Goal: Task Accomplishment & Management: Complete application form

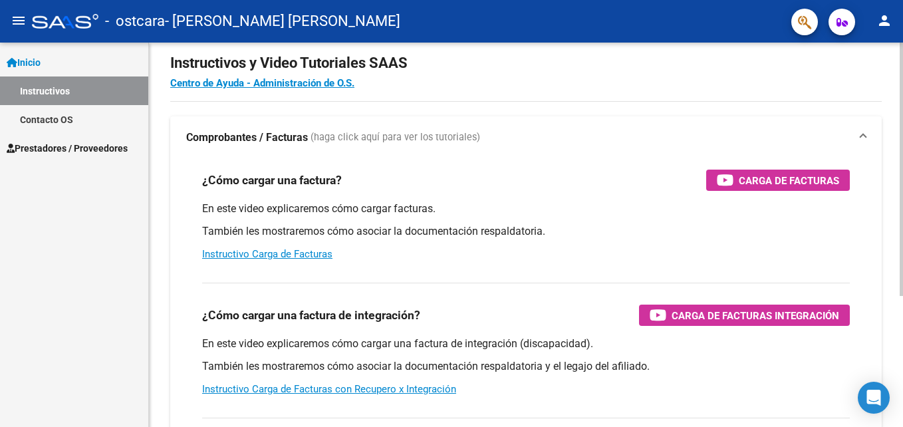
scroll to position [12, 0]
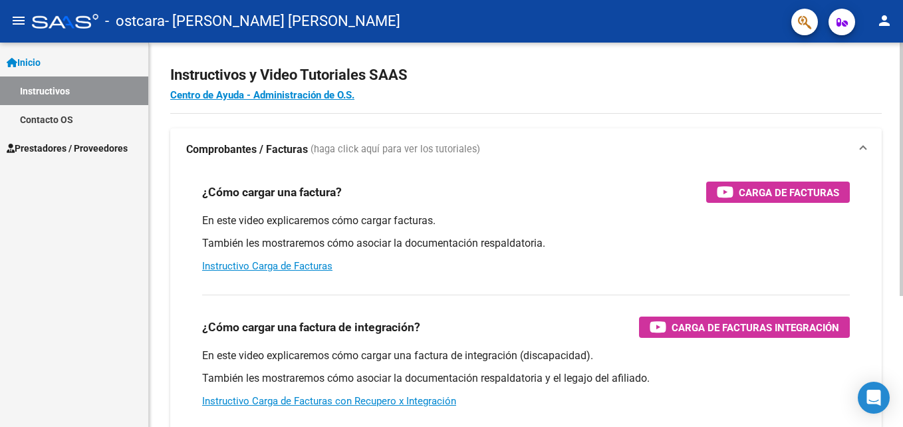
click at [902, 112] on html "menu - ostcara - [PERSON_NAME] [PERSON_NAME] person Inicio Instructivos Contact…" at bounding box center [451, 213] width 903 height 427
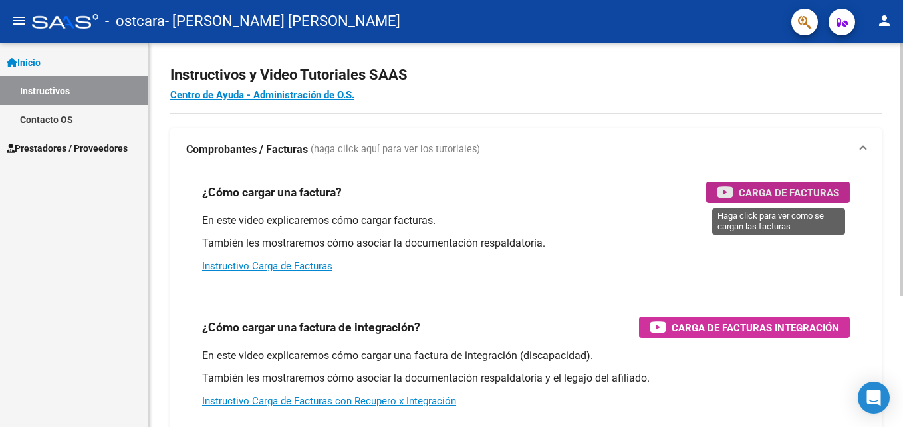
click at [757, 192] on span "Carga de Facturas" at bounding box center [789, 192] width 100 height 17
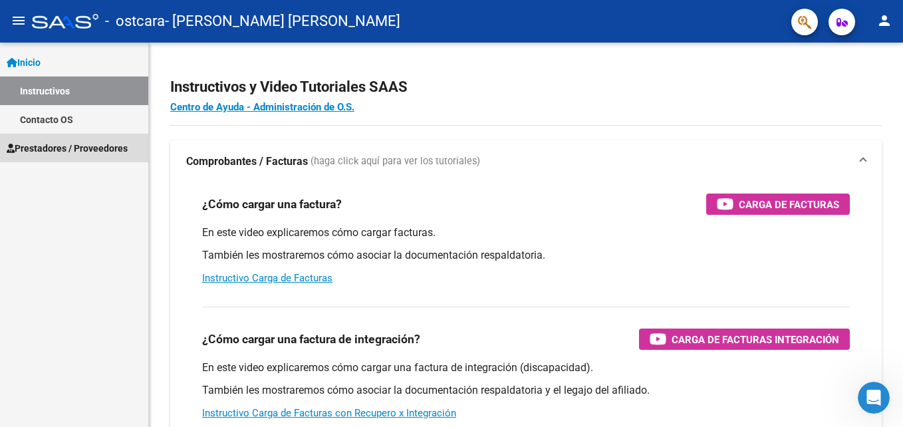
click at [52, 148] on span "Prestadores / Proveedores" at bounding box center [67, 148] width 121 height 15
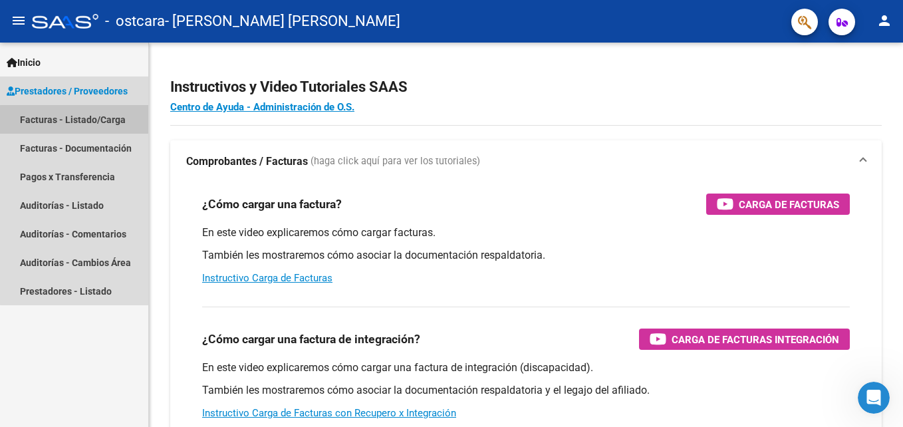
click at [77, 120] on link "Facturas - Listado/Carga" at bounding box center [74, 119] width 148 height 29
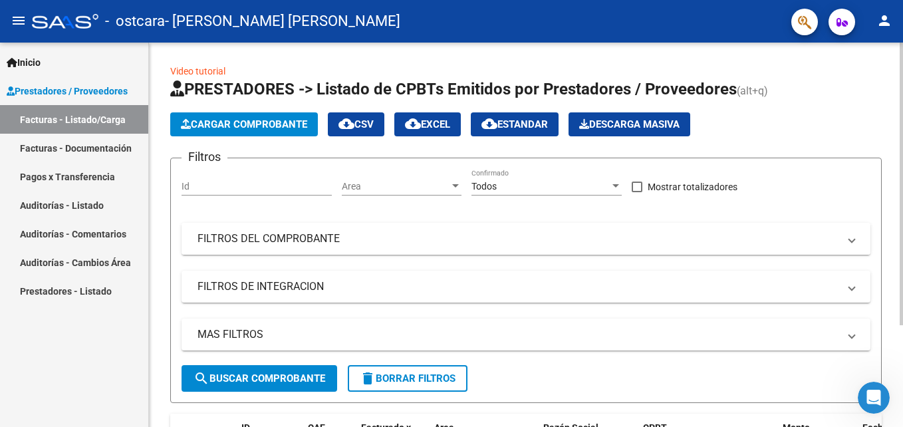
click at [853, 241] on span at bounding box center [851, 238] width 5 height 15
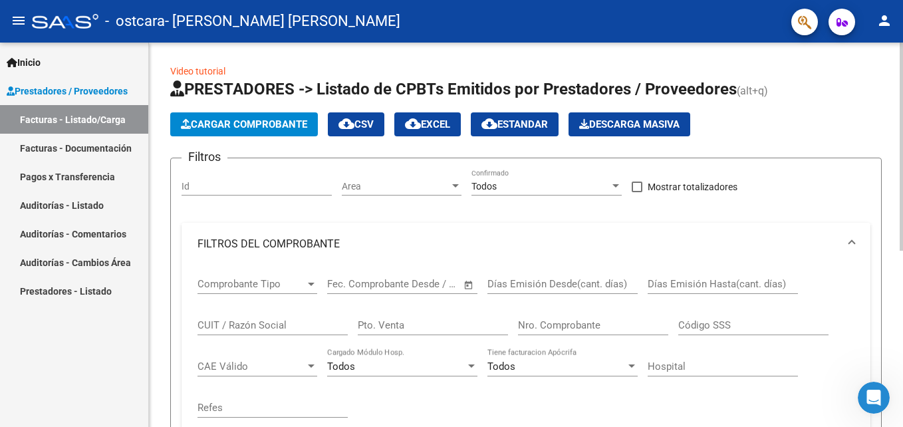
click at [853, 241] on span at bounding box center [851, 244] width 5 height 15
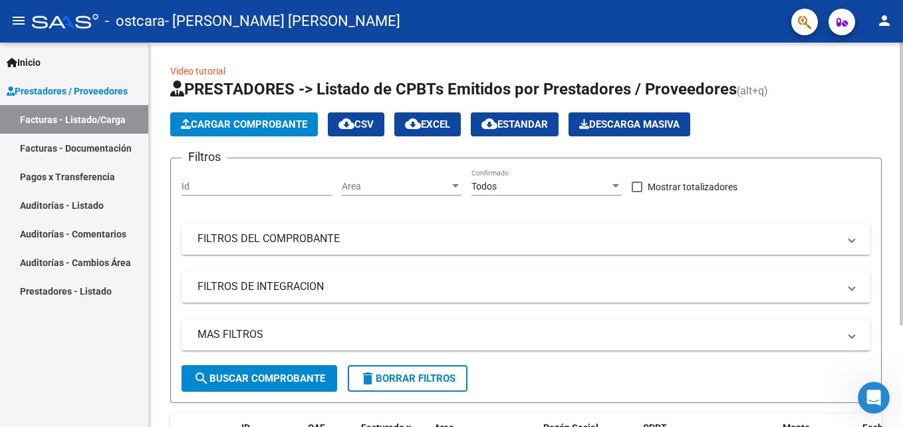
click at [853, 241] on span at bounding box center [851, 238] width 5 height 15
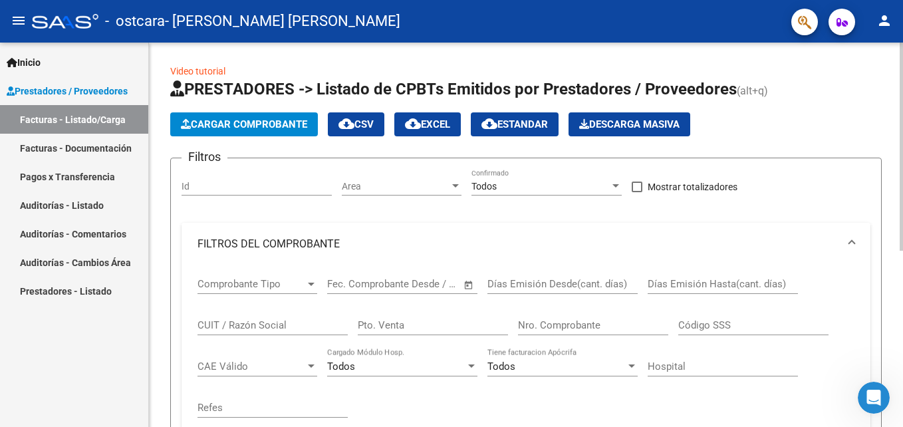
click at [875, 98] on div "Video tutorial PRESTADORES -> Listado de CPBTs Emitidos por Prestadores / Prove…" at bounding box center [527, 397] width 757 height 709
click at [203, 68] on link "Video tutorial" at bounding box center [197, 71] width 55 height 11
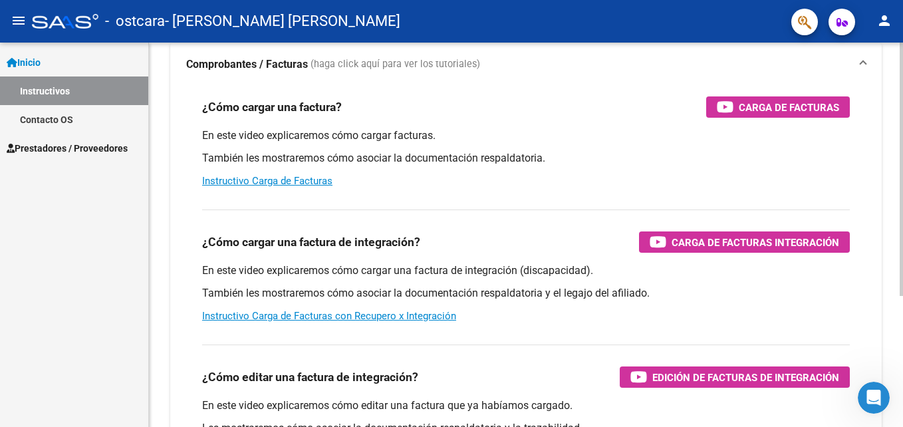
scroll to position [96, 0]
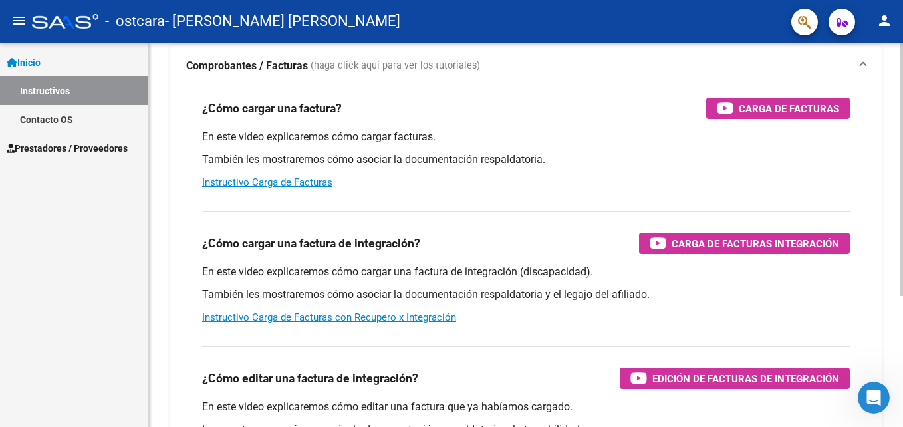
click at [884, 295] on div "Instructivos y Video Tutoriales SAAS Centro de Ayuda - Administración de O.S. C…" at bounding box center [527, 238] width 757 height 583
click at [267, 179] on link "Instructivo Carga de Facturas" at bounding box center [267, 182] width 130 height 12
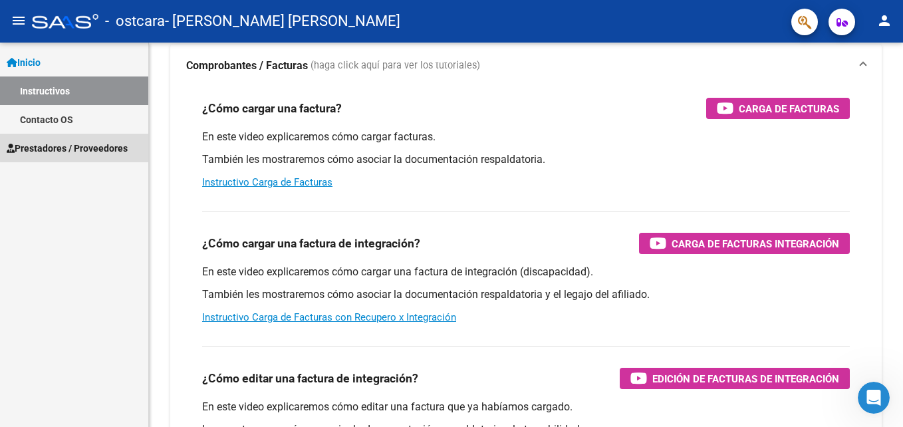
click at [81, 147] on span "Prestadores / Proveedores" at bounding box center [67, 148] width 121 height 15
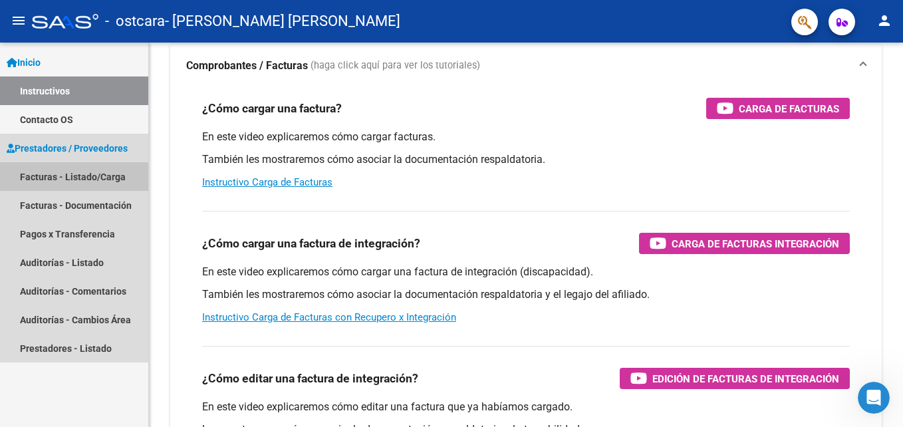
click at [80, 174] on link "Facturas - Listado/Carga" at bounding box center [74, 176] width 148 height 29
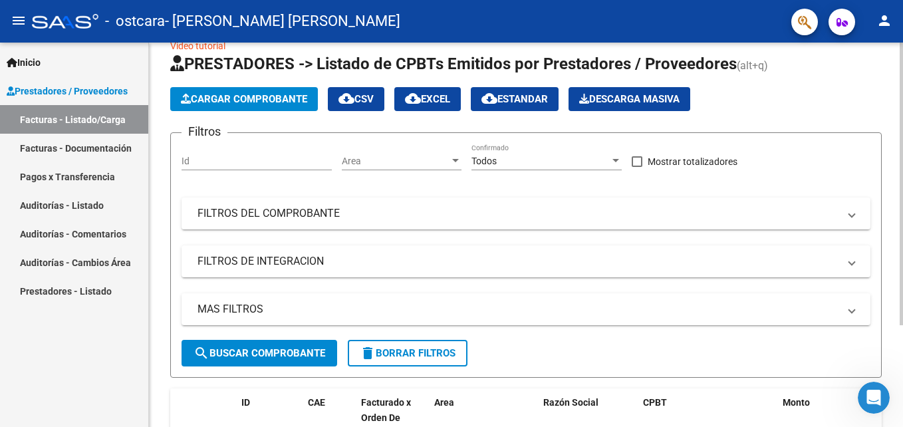
scroll to position [20, 0]
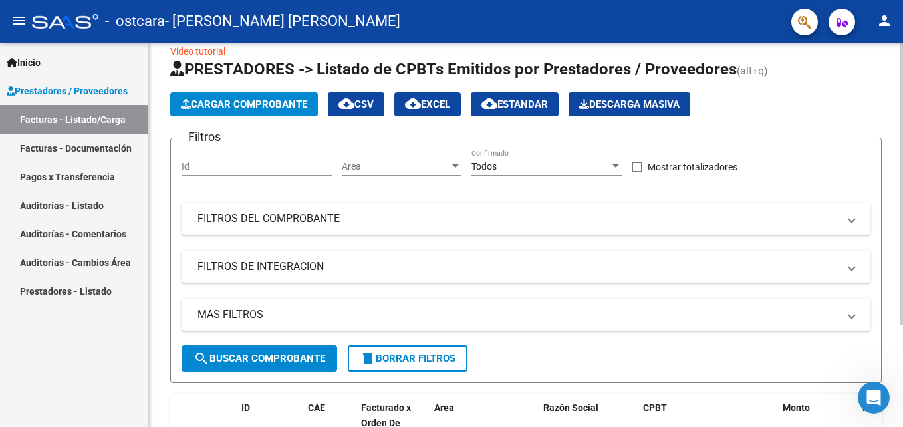
click at [888, 139] on div "Video tutorial PRESTADORES -> Listado de CPBTs Emitidos por Prestadores / Prove…" at bounding box center [527, 284] width 757 height 523
click at [207, 102] on span "Cargar Comprobante" at bounding box center [244, 104] width 126 height 12
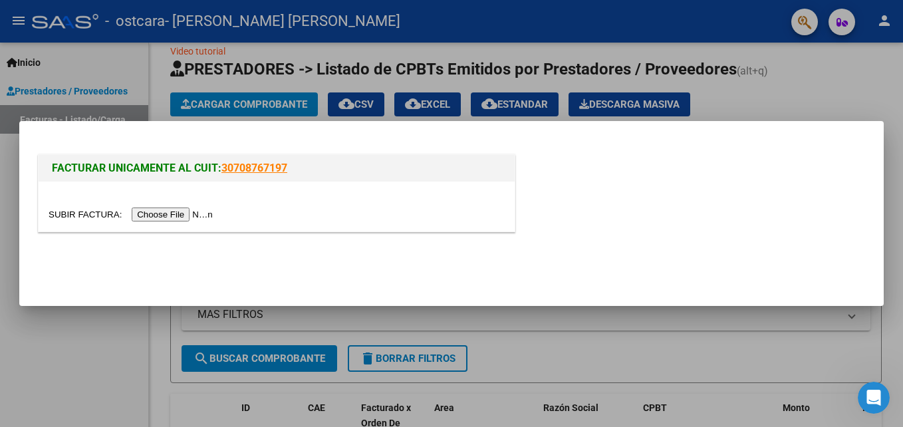
click at [175, 213] on input "file" at bounding box center [133, 214] width 168 height 14
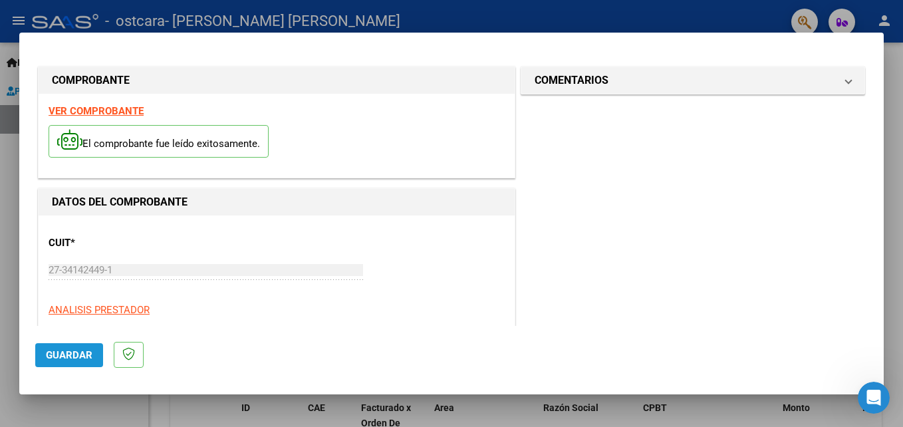
click at [61, 361] on button "Guardar" at bounding box center [69, 355] width 68 height 24
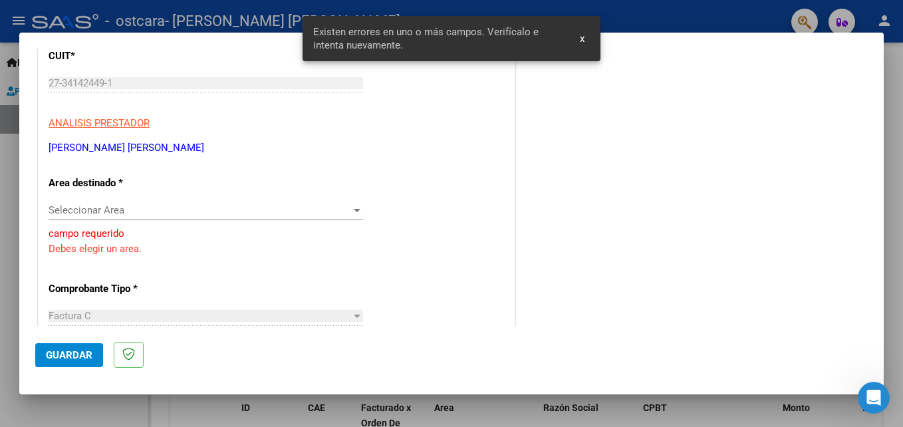
scroll to position [203, 0]
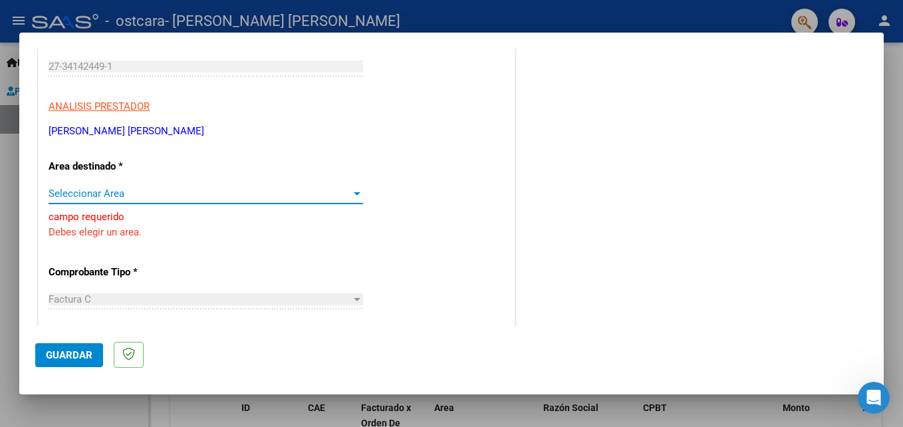
click at [354, 192] on div at bounding box center [357, 193] width 7 height 3
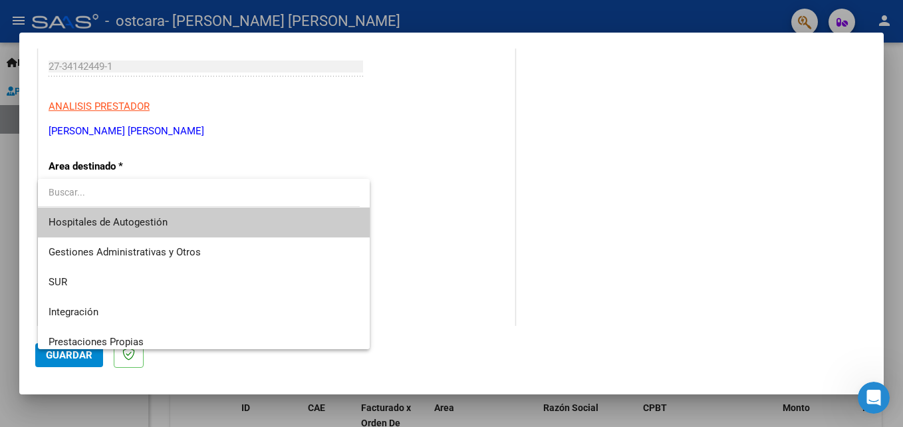
scroll to position [0, 0]
click at [142, 166] on div at bounding box center [451, 213] width 903 height 427
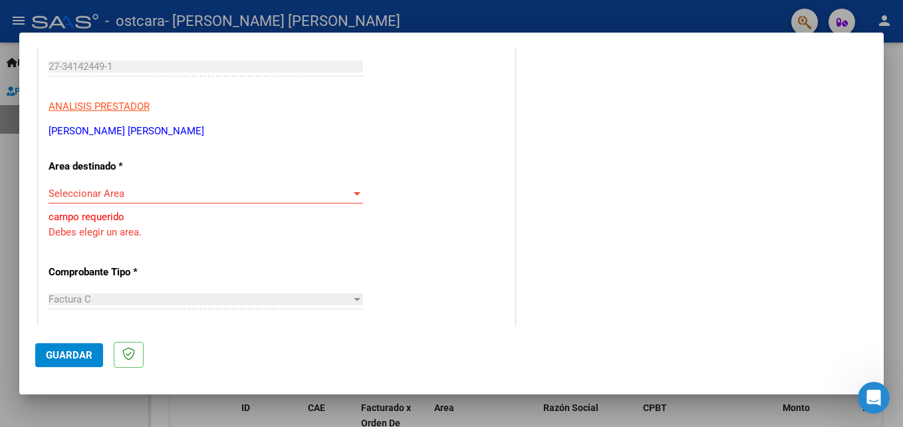
click at [354, 298] on div at bounding box center [357, 299] width 7 height 3
click at [354, 194] on div at bounding box center [357, 193] width 7 height 3
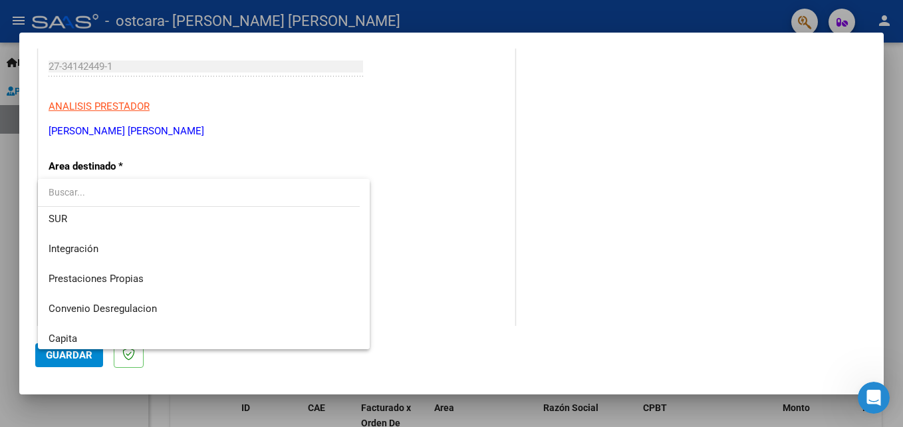
scroll to position [99, 0]
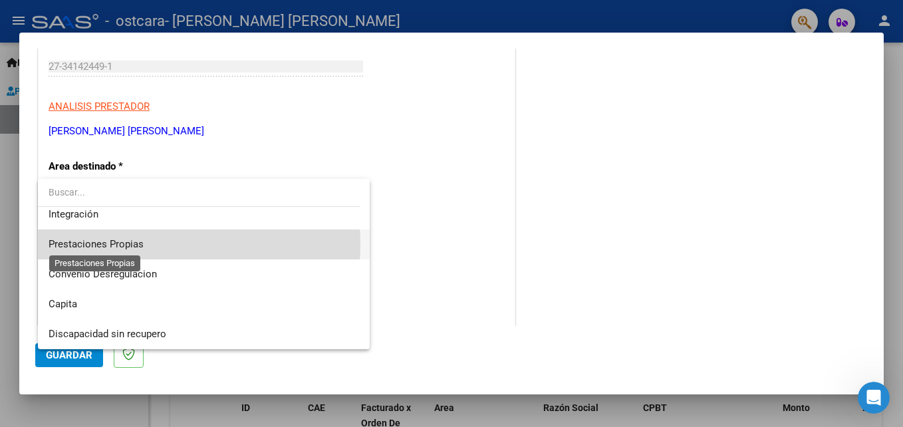
click at [140, 244] on span "Prestaciones Propias" at bounding box center [96, 244] width 95 height 12
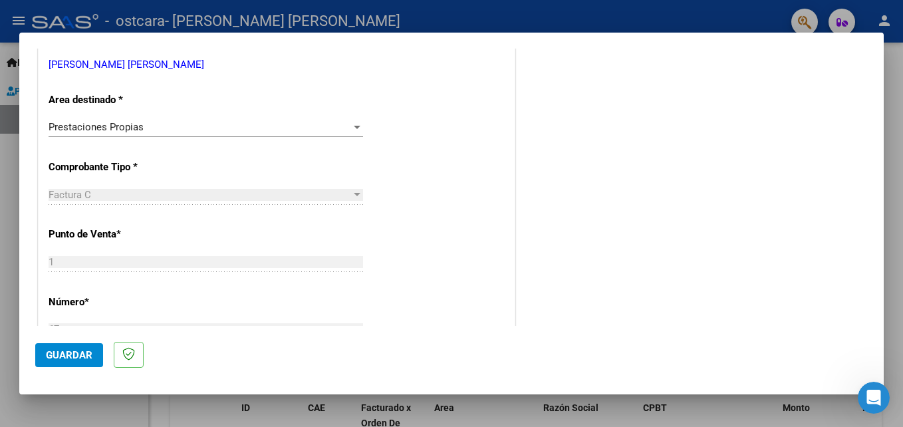
scroll to position [275, 0]
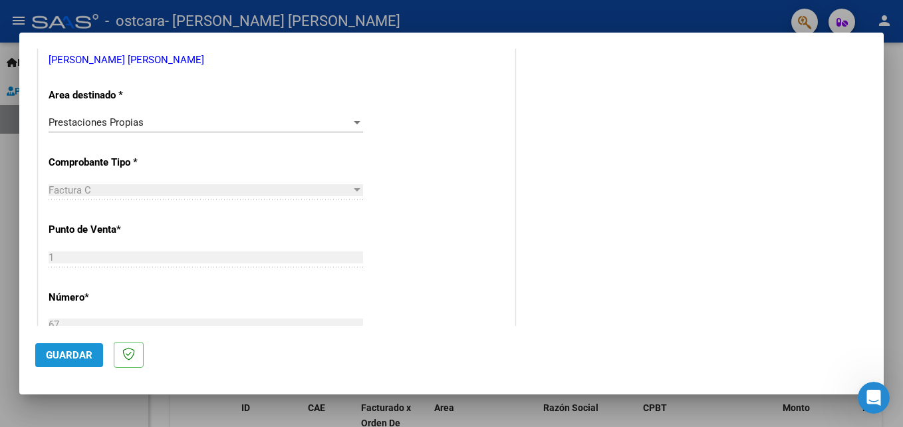
click at [65, 350] on span "Guardar" at bounding box center [69, 355] width 47 height 12
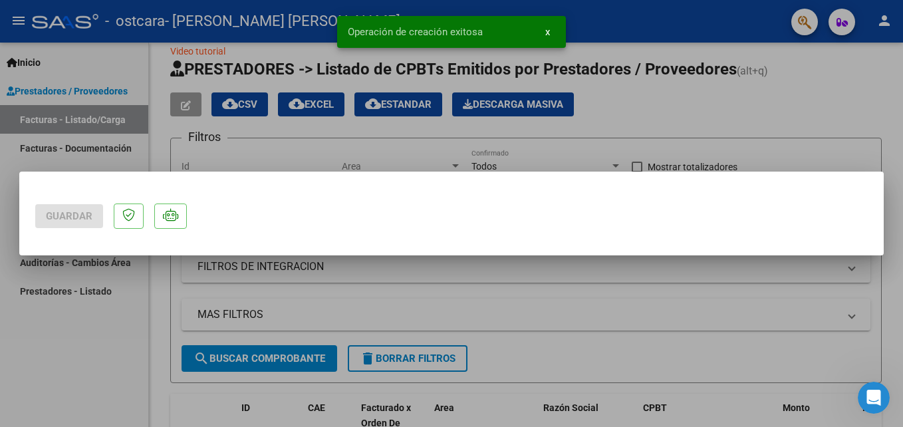
scroll to position [0, 0]
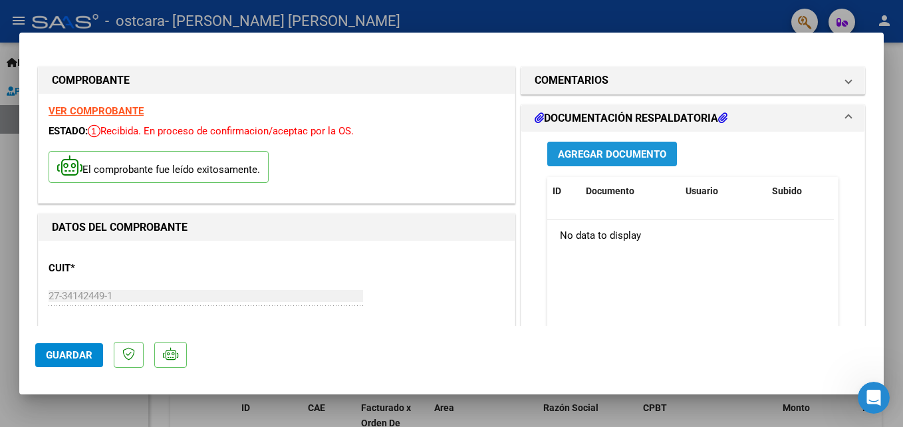
click at [595, 153] on span "Agregar Documento" at bounding box center [612, 154] width 108 height 12
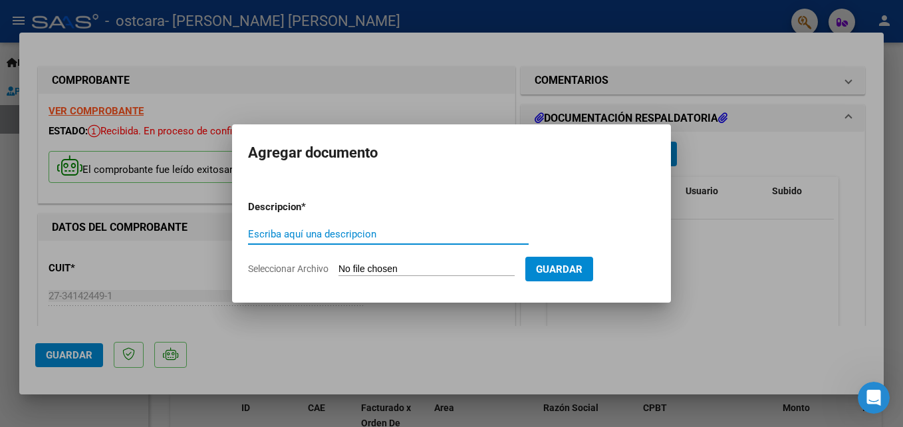
click at [300, 233] on input "Escriba aquí una descripcion" at bounding box center [388, 234] width 281 height 12
type input "Asistencia Agosto"
click at [472, 263] on app-file-uploader "Seleccionar Archivo" at bounding box center [386, 269] width 277 height 12
click at [352, 268] on input "Seleccionar Archivo" at bounding box center [426, 269] width 176 height 13
type input "C:\fakepath\Asistencia Agosto.pdf"
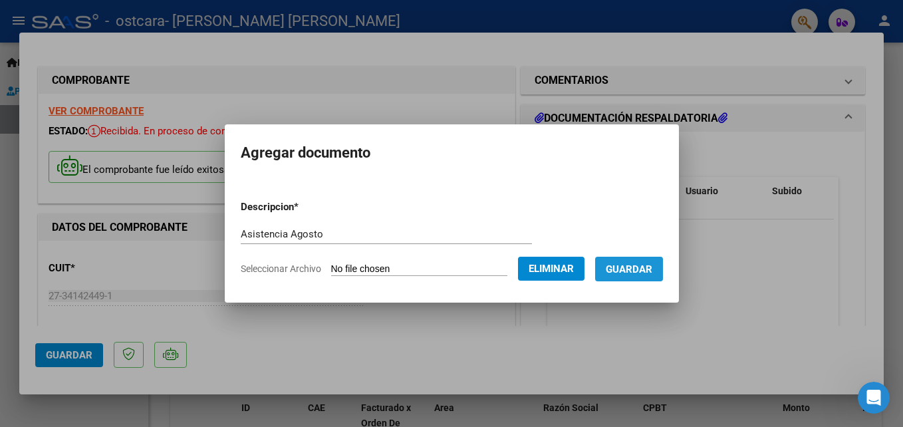
click at [649, 265] on span "Guardar" at bounding box center [629, 269] width 47 height 12
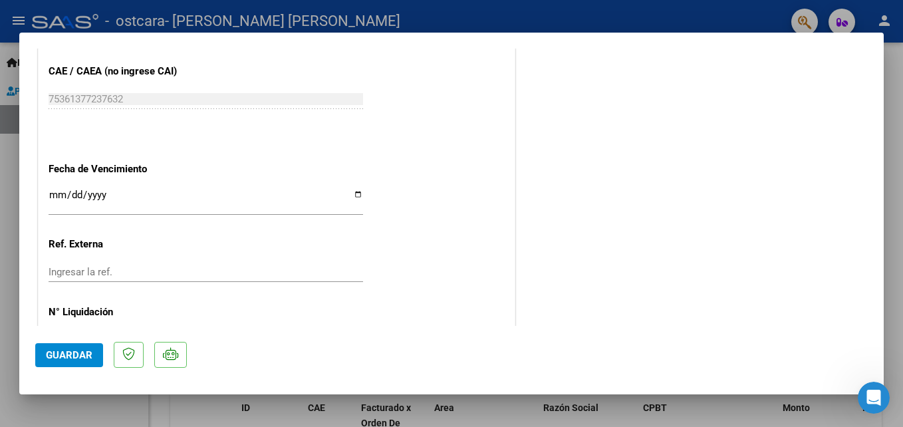
scroll to position [785, 0]
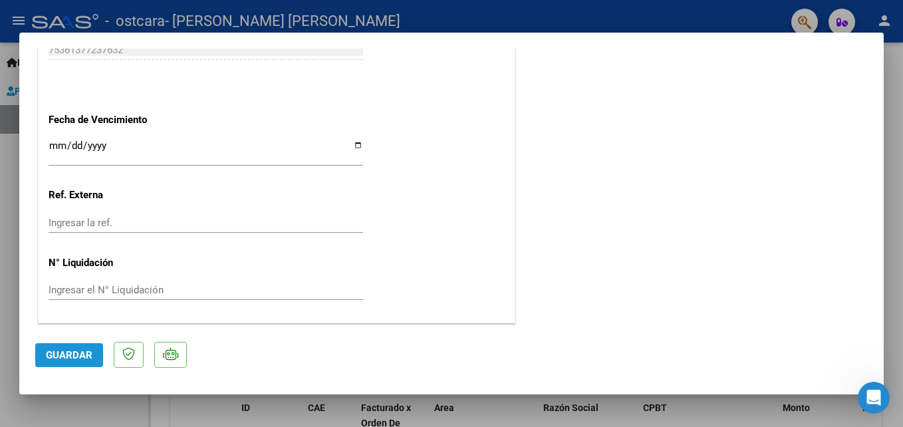
click at [80, 358] on span "Guardar" at bounding box center [69, 355] width 47 height 12
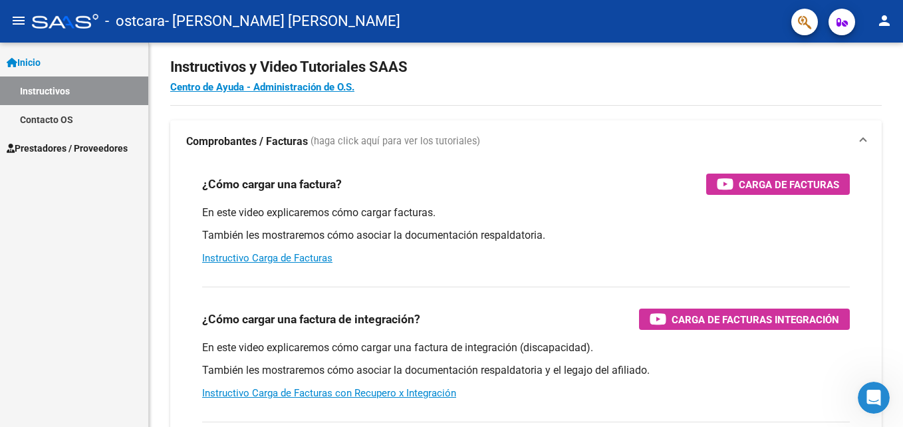
click at [883, 22] on mat-icon "person" at bounding box center [885, 21] width 16 height 16
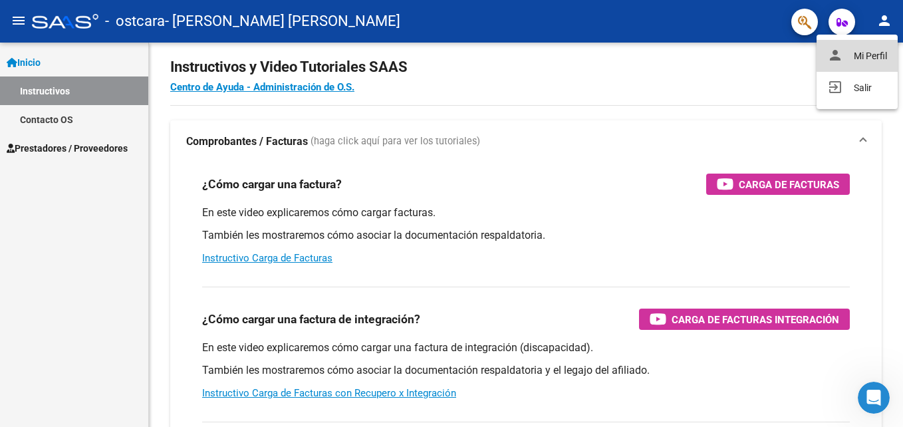
click at [859, 58] on button "person Mi Perfil" at bounding box center [857, 56] width 81 height 32
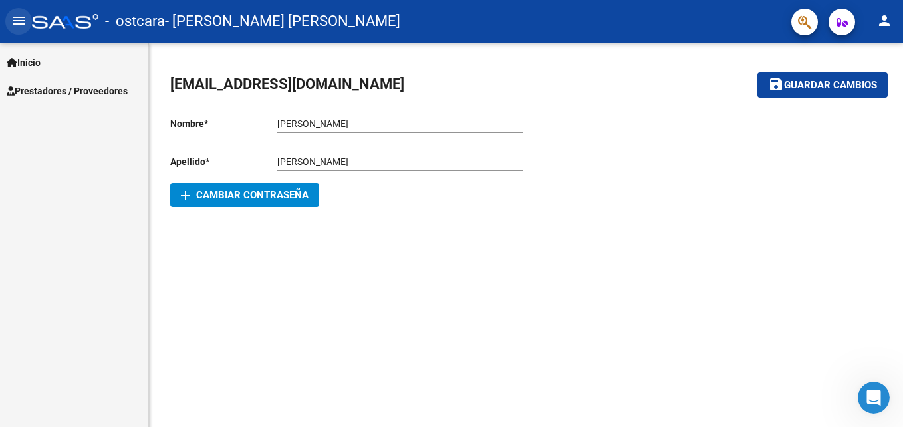
click at [21, 13] on mat-icon "menu" at bounding box center [19, 21] width 16 height 16
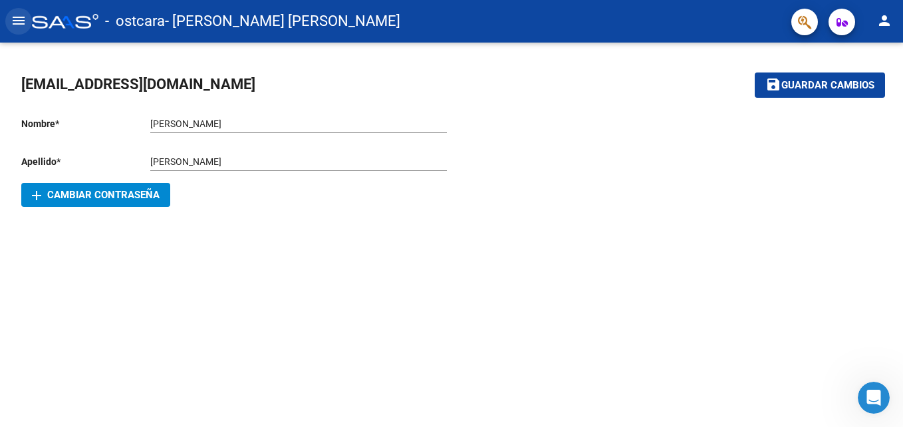
click at [21, 13] on mat-icon "menu" at bounding box center [19, 21] width 16 height 16
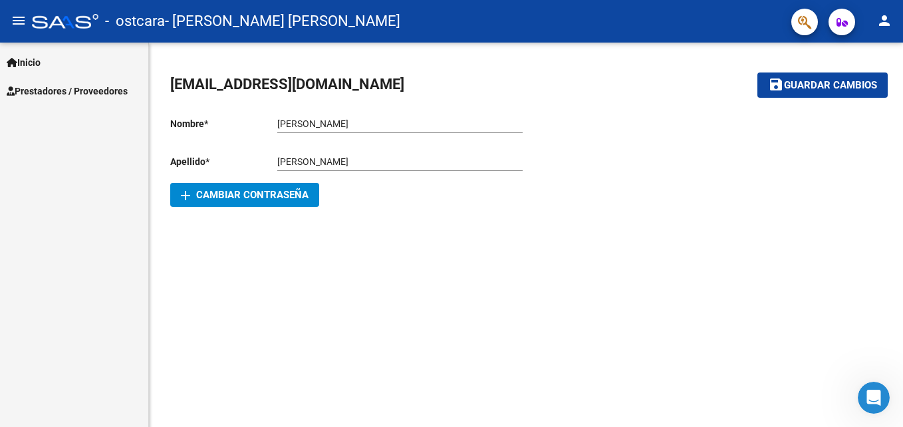
click at [55, 87] on span "Prestadores / Proveedores" at bounding box center [67, 91] width 121 height 15
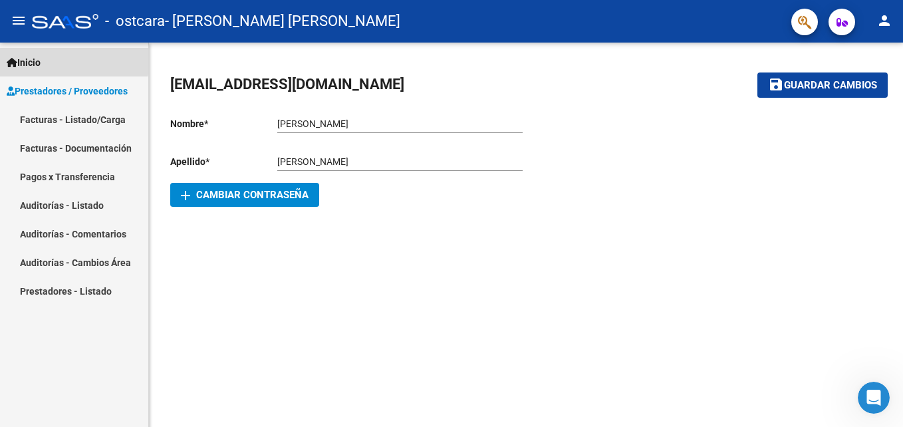
click at [34, 57] on span "Inicio" at bounding box center [24, 62] width 34 height 15
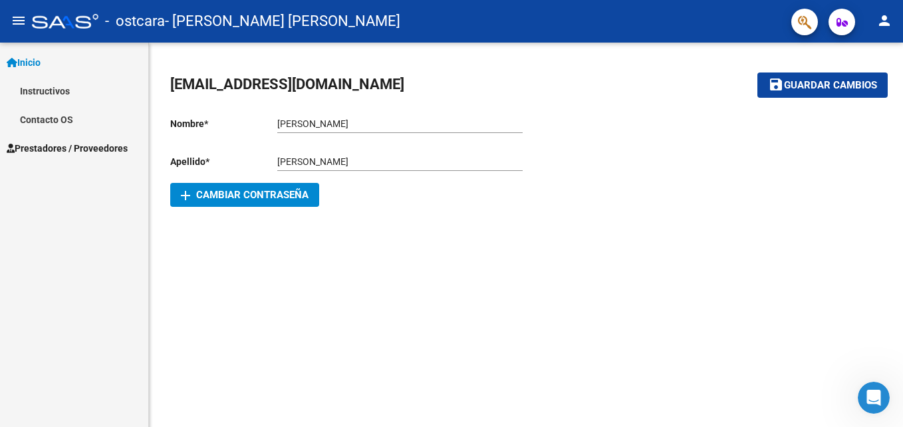
click at [882, 20] on mat-icon "person" at bounding box center [885, 21] width 16 height 16
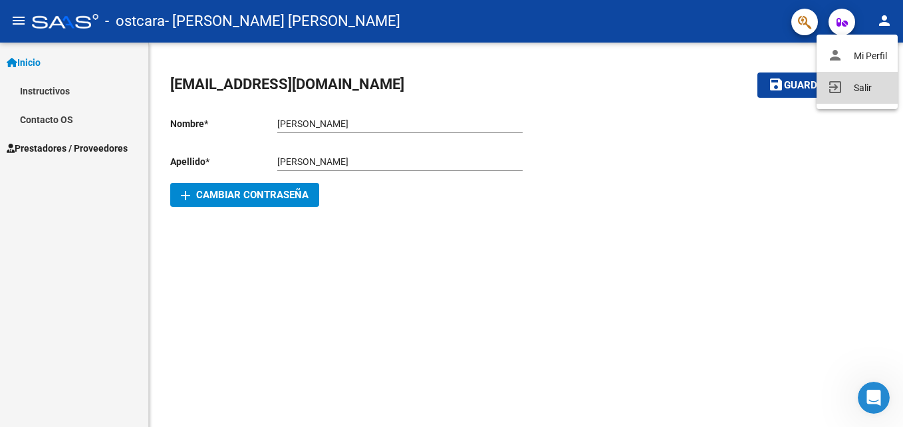
click at [857, 84] on button "exit_to_app Salir" at bounding box center [857, 88] width 81 height 32
